Goal: Transaction & Acquisition: Download file/media

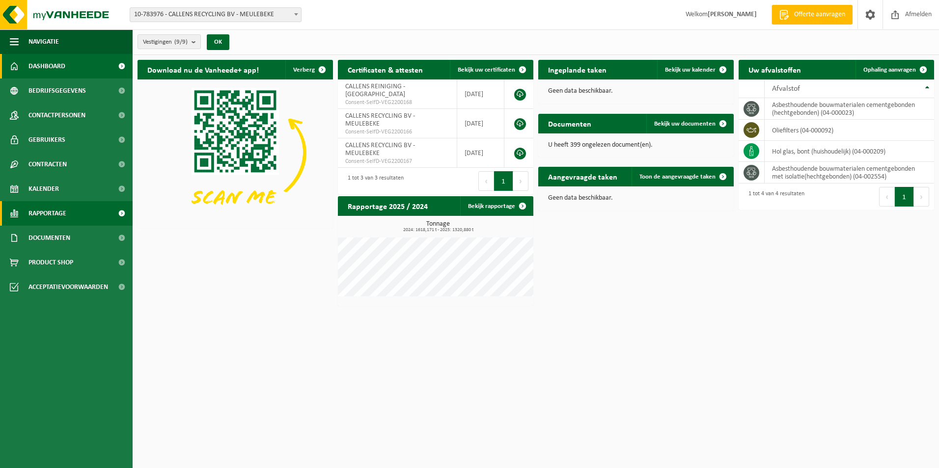
click at [36, 224] on span "Rapportage" at bounding box center [47, 213] width 38 height 25
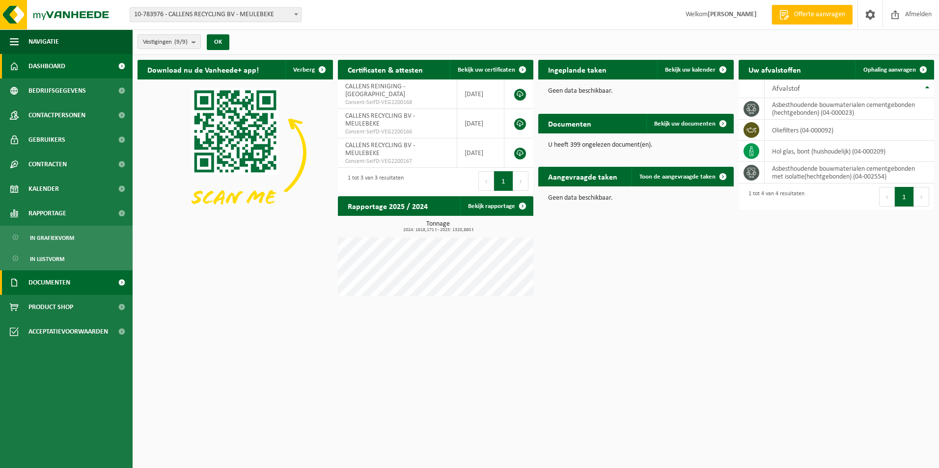
click at [25, 288] on link "Documenten" at bounding box center [66, 282] width 133 height 25
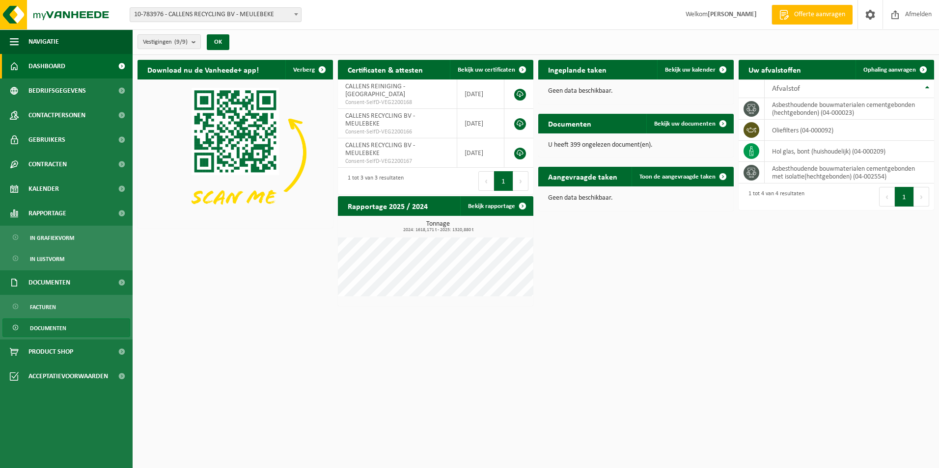
click at [26, 327] on link "Documenten" at bounding box center [66, 328] width 128 height 19
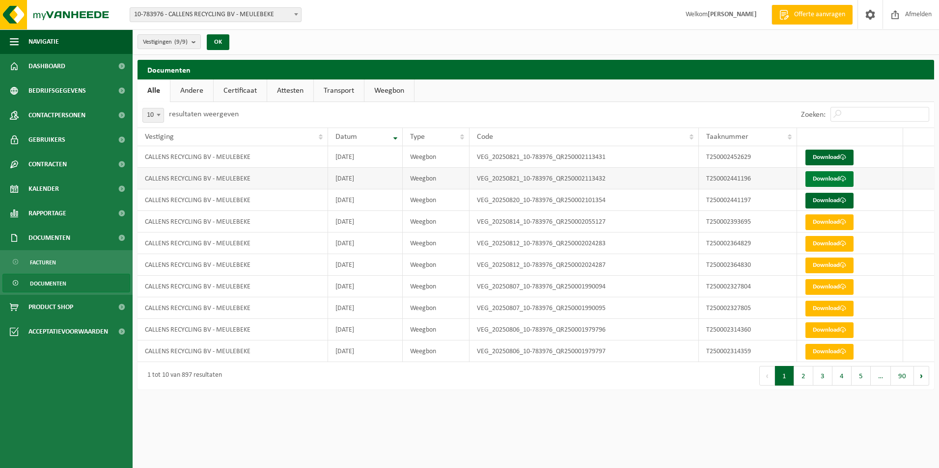
click at [826, 178] on link "Download" at bounding box center [829, 179] width 48 height 16
click at [824, 157] on link "Download" at bounding box center [829, 158] width 48 height 16
